Goal: Task Accomplishment & Management: Use online tool/utility

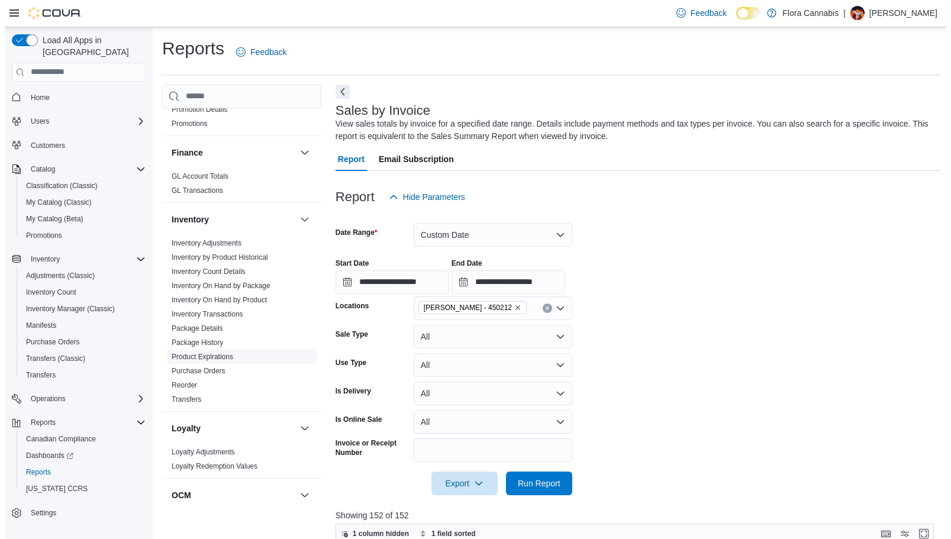
scroll to position [296, 0]
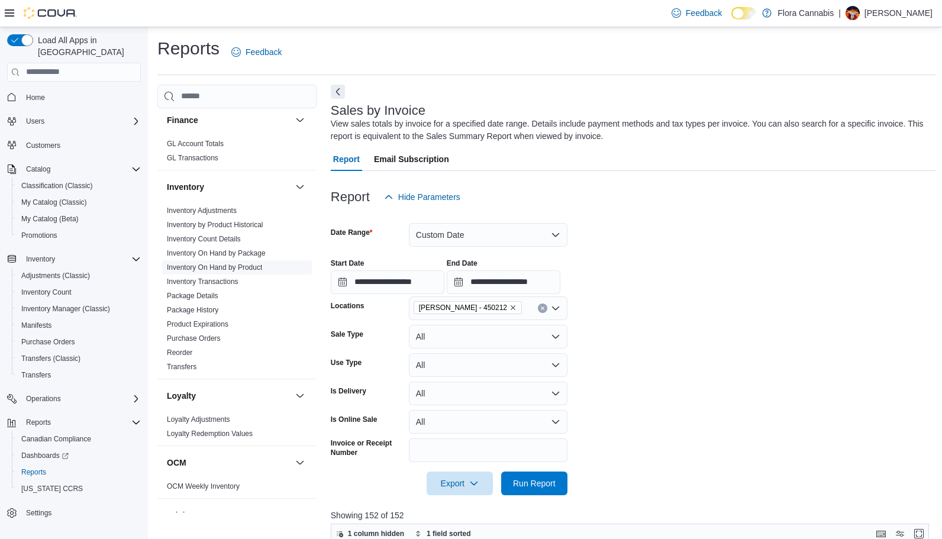
click at [227, 267] on link "Inventory On Hand by Product" at bounding box center [214, 267] width 95 height 8
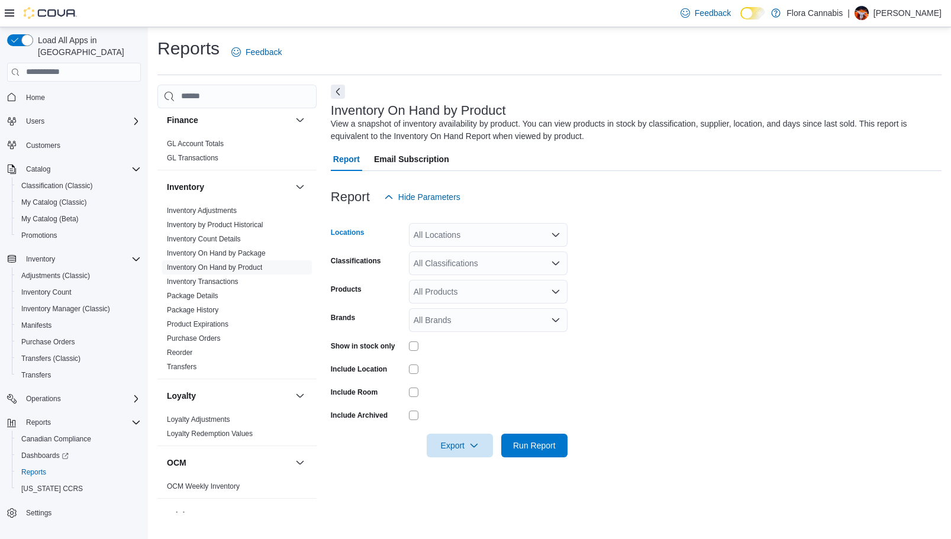
click at [481, 235] on div "All Locations" at bounding box center [488, 235] width 159 height 24
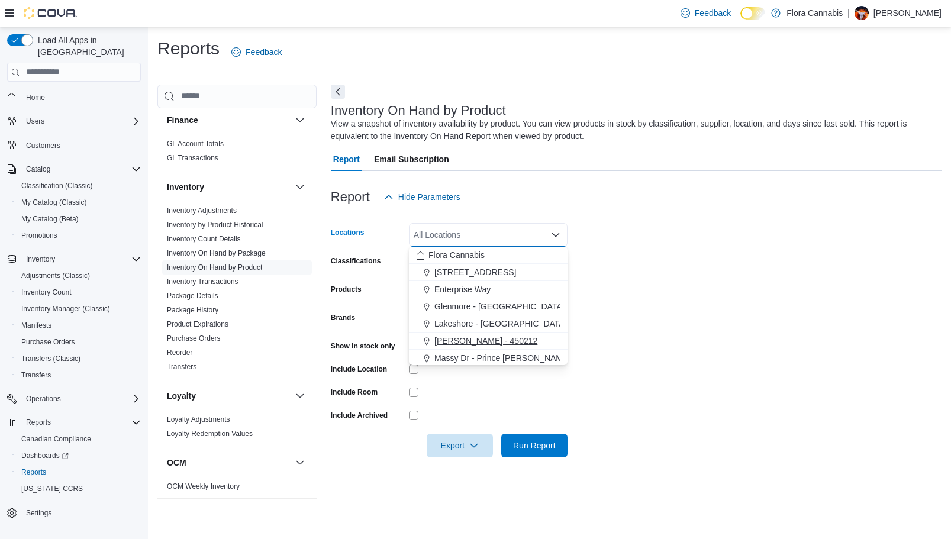
drag, startPoint x: 475, startPoint y: 337, endPoint x: 557, endPoint y: 311, distance: 86.3
click at [475, 337] on span "[PERSON_NAME] - 450212" at bounding box center [485, 341] width 103 height 12
click at [632, 284] on form "Locations [GEOGRAPHIC_DATA] - [GEOGRAPHIC_DATA] - 450212 Combo box. Selected. […" at bounding box center [636, 333] width 611 height 249
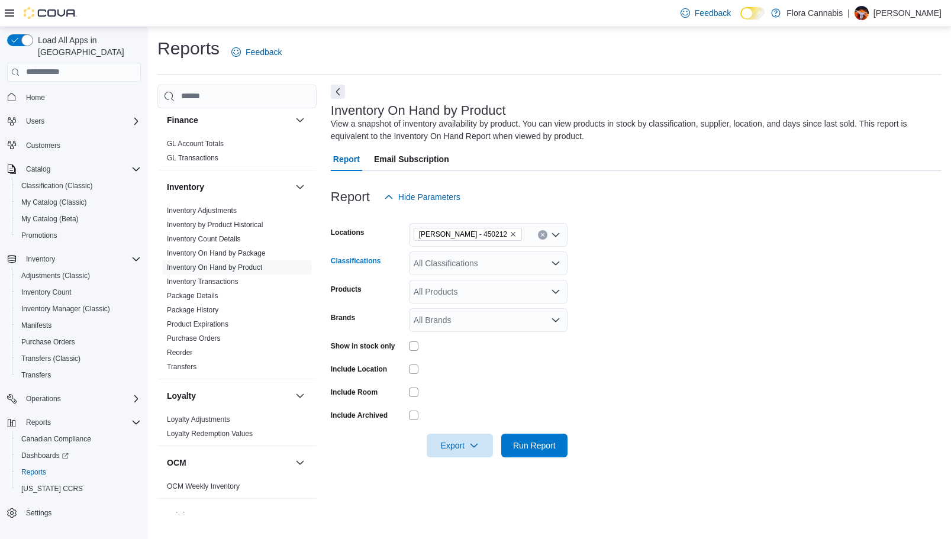
click at [447, 254] on div "All Classifications" at bounding box center [488, 264] width 159 height 24
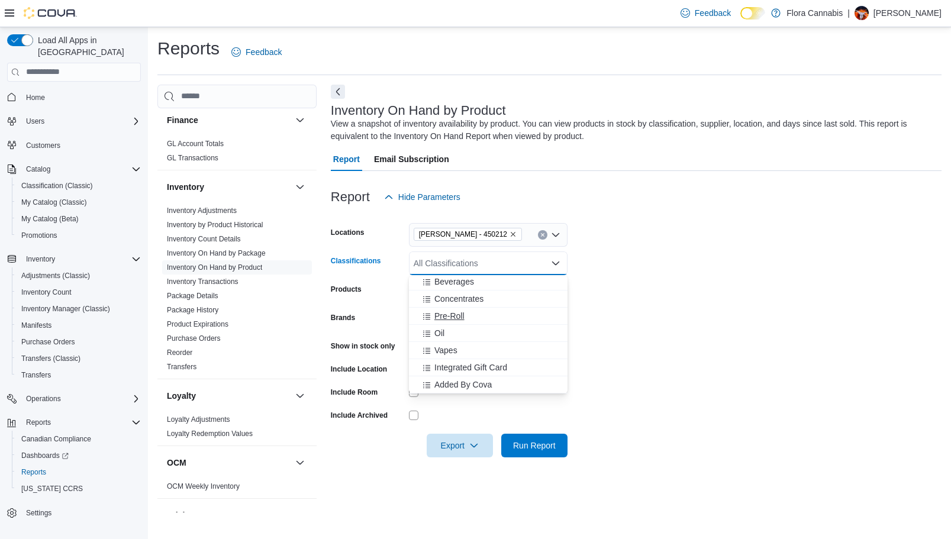
drag, startPoint x: 461, startPoint y: 325, endPoint x: 460, endPoint y: 318, distance: 7.2
click at [460, 318] on span "Pre-Roll" at bounding box center [449, 316] width 30 height 12
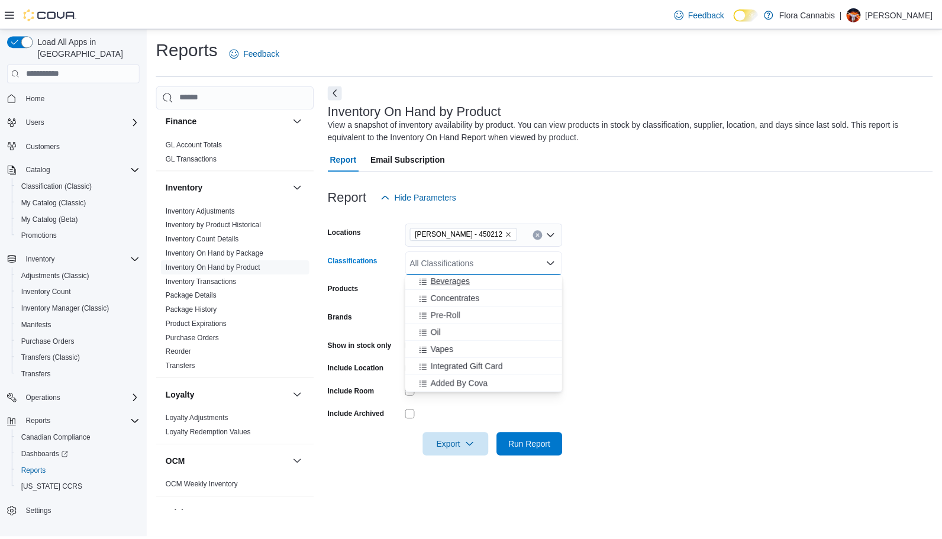
scroll to position [1049, 0]
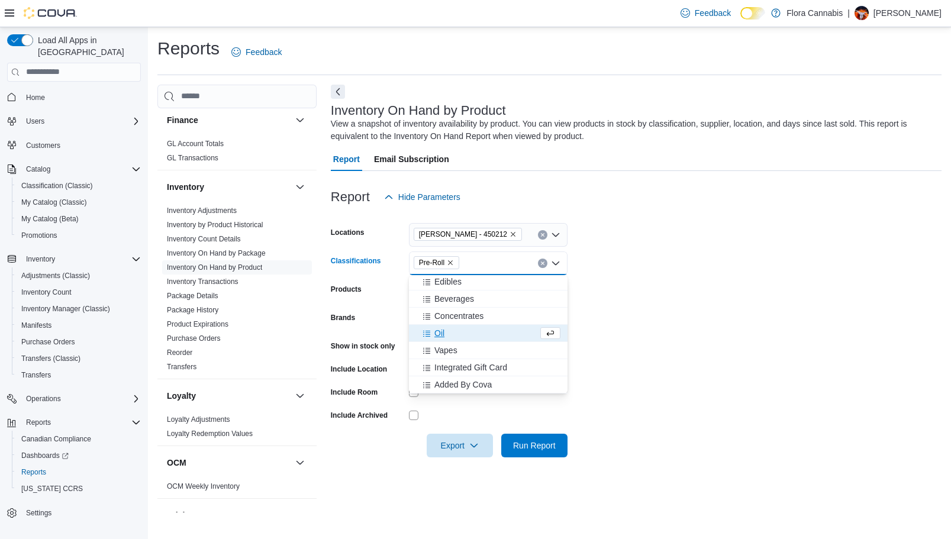
click at [682, 265] on form "Locations [GEOGRAPHIC_DATA] - [GEOGRAPHIC_DATA] - 450212 Classifications Pre-Ro…" at bounding box center [636, 333] width 611 height 249
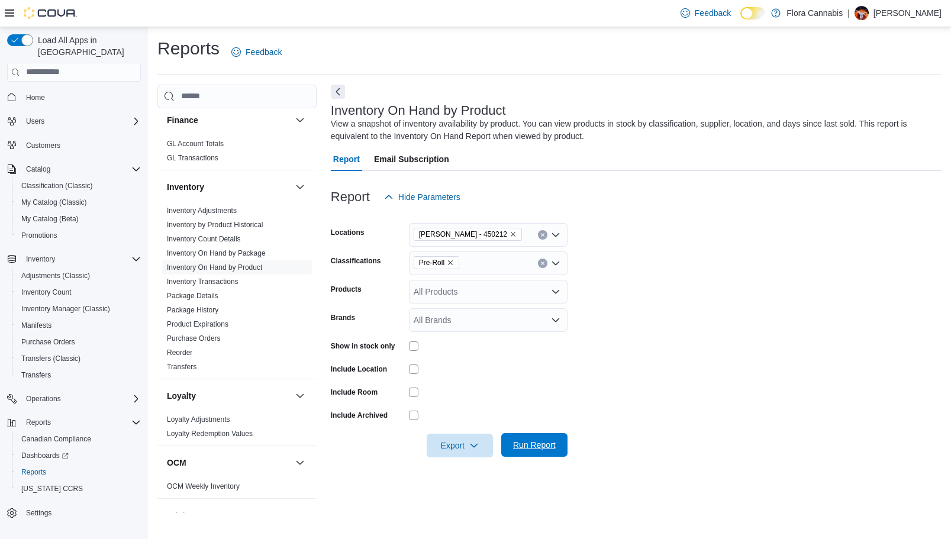
click at [521, 448] on span "Run Report" at bounding box center [534, 445] width 43 height 12
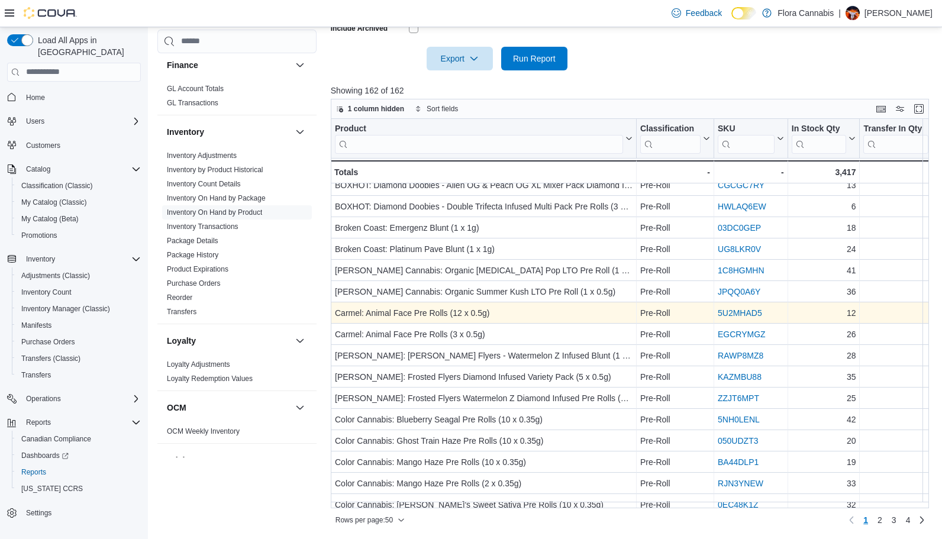
scroll to position [746, 0]
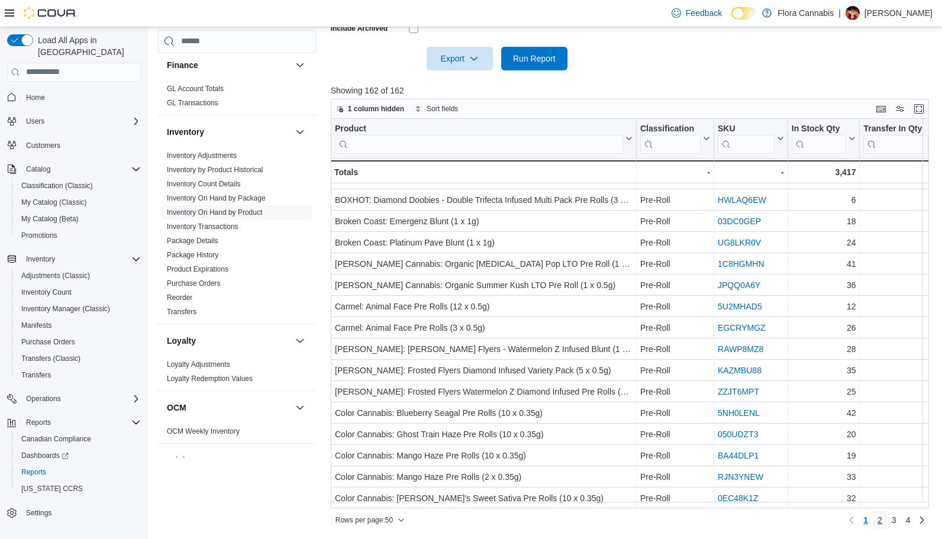
click at [882, 521] on span "2" at bounding box center [880, 520] width 5 height 12
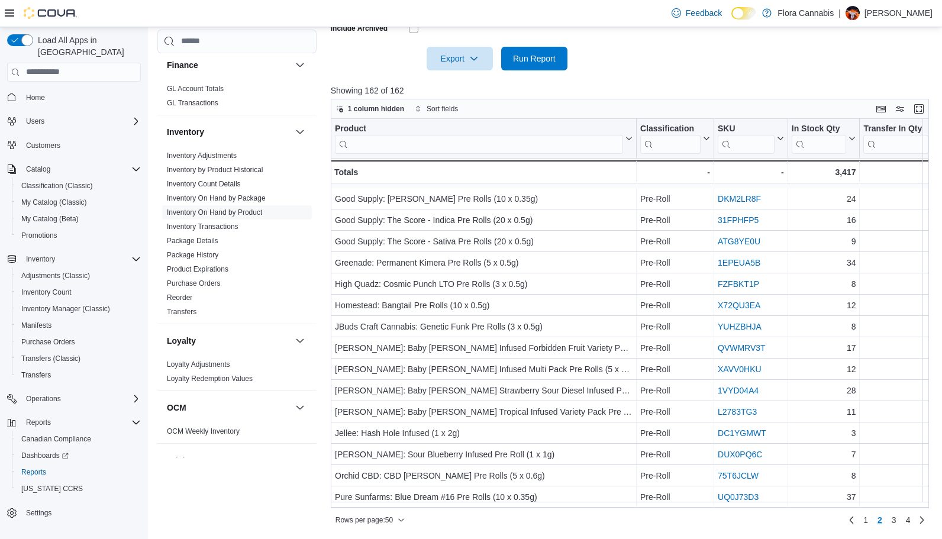
scroll to position [710, 0]
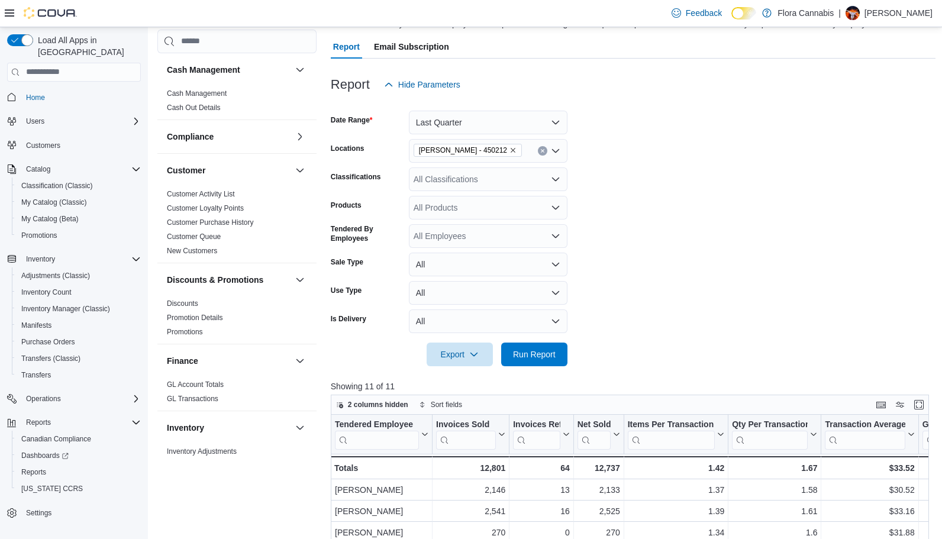
scroll to position [592, 0]
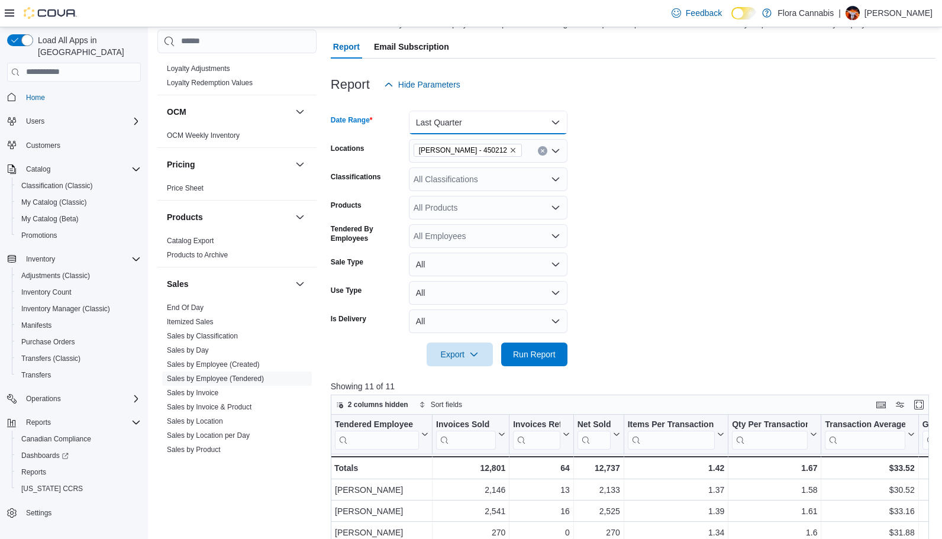
click at [435, 121] on button "Last Quarter" at bounding box center [488, 123] width 159 height 24
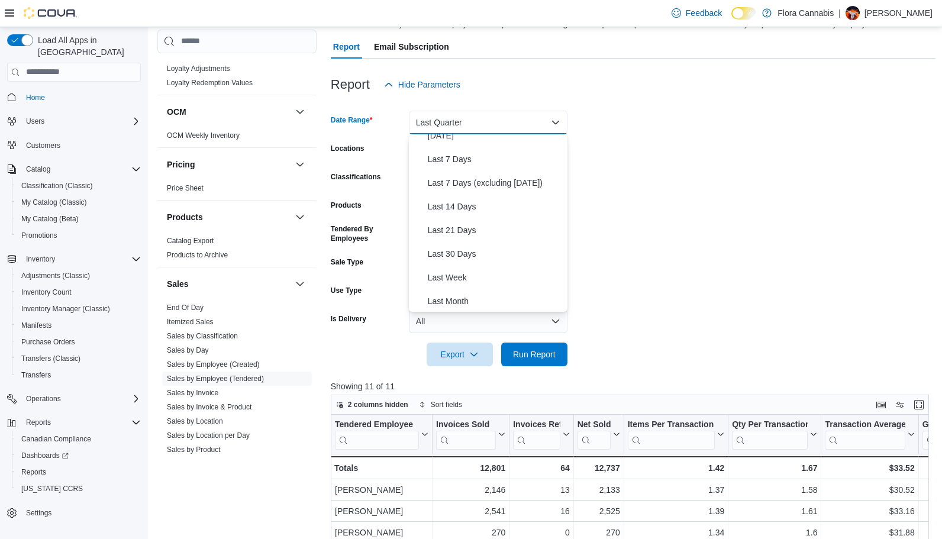
scroll to position [0, 0]
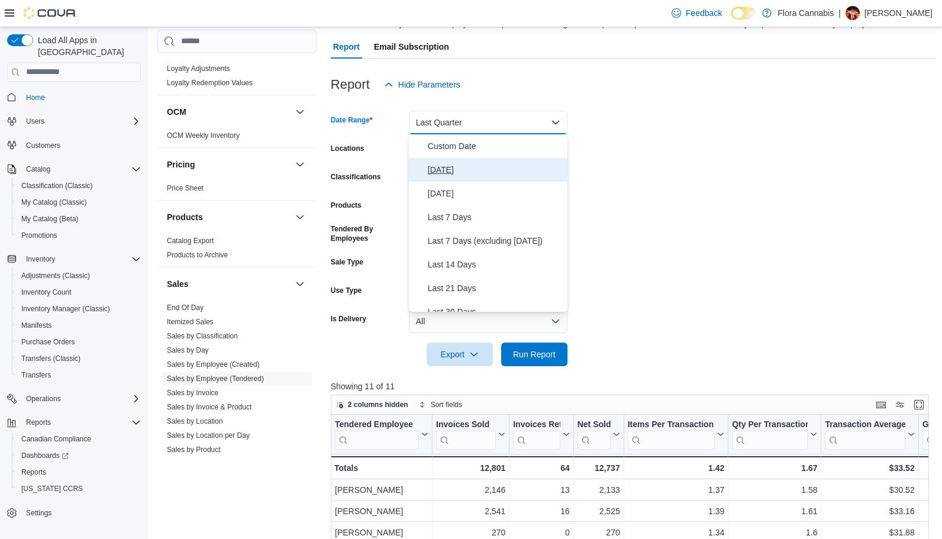
click at [457, 169] on span "Today" at bounding box center [495, 170] width 135 height 14
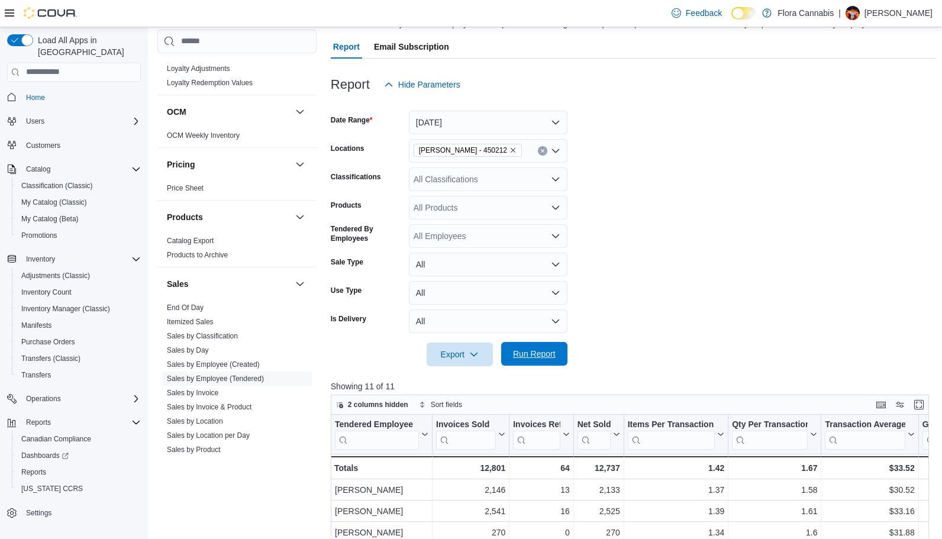
click at [549, 349] on span "Run Report" at bounding box center [534, 354] width 43 height 12
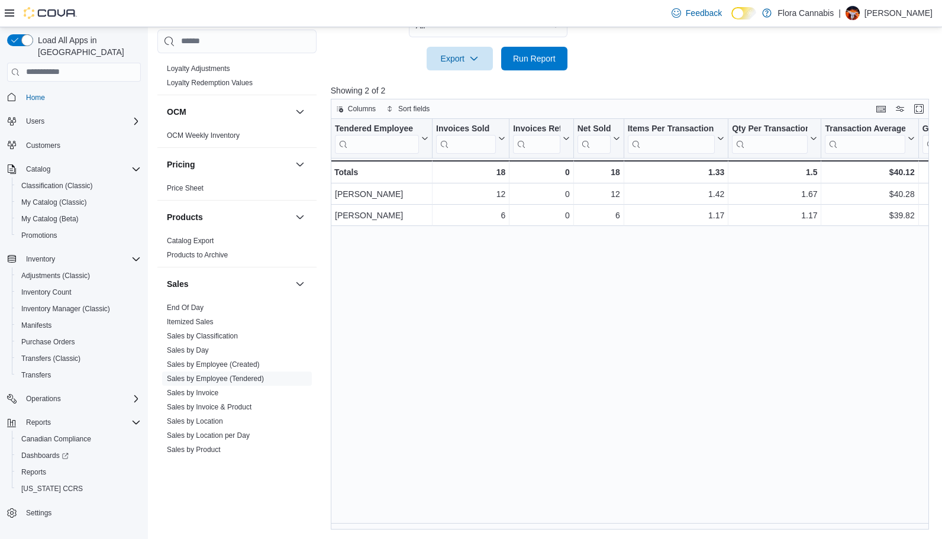
scroll to position [396, 0]
click at [539, 53] on span "Run Report" at bounding box center [534, 58] width 43 height 12
